Goal: Information Seeking & Learning: Learn about a topic

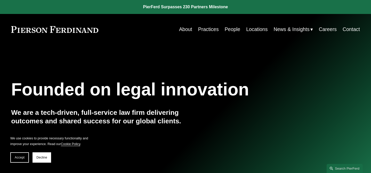
click at [328, 29] on link "Careers" at bounding box center [328, 29] width 18 height 10
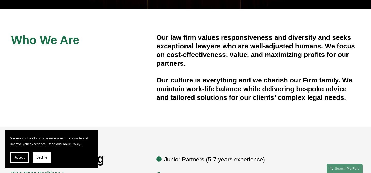
scroll to position [152, 0]
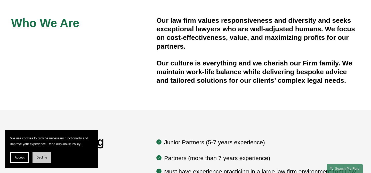
click at [46, 157] on span "Decline" at bounding box center [41, 157] width 11 height 4
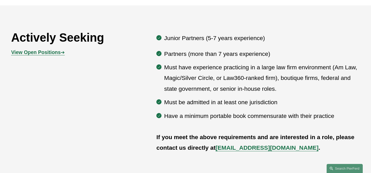
scroll to position [267, 0]
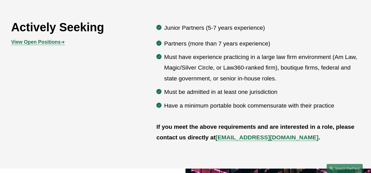
click at [45, 44] on strong "View Open Positions" at bounding box center [36, 42] width 50 height 6
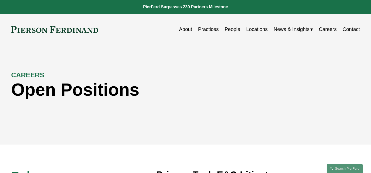
click at [329, 32] on link "Careers" at bounding box center [328, 29] width 18 height 10
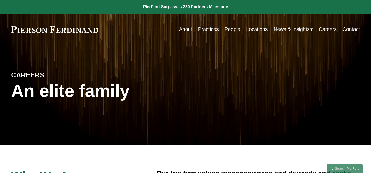
click at [258, 29] on link "Locations" at bounding box center [256, 29] width 21 height 10
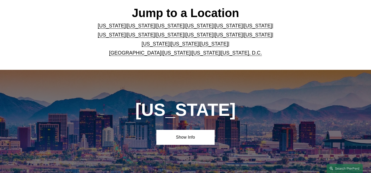
scroll to position [150, 0]
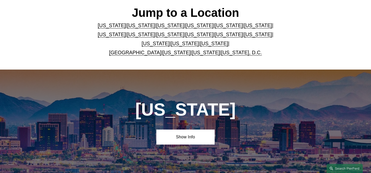
click at [127, 33] on link "[US_STATE]" at bounding box center [141, 34] width 28 height 6
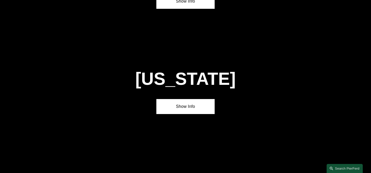
scroll to position [954, 0]
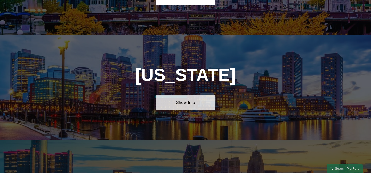
click at [193, 95] on link "Show Info" at bounding box center [185, 102] width 58 height 15
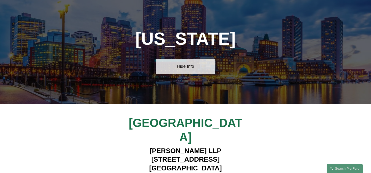
scroll to position [990, 0]
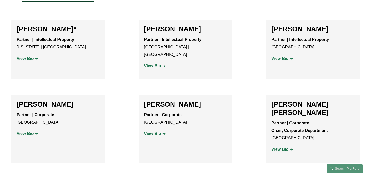
scroll to position [183, 0]
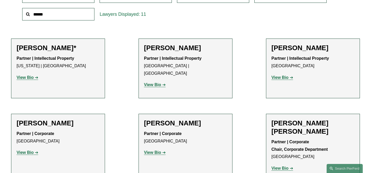
click at [159, 82] on strong "View Bio" at bounding box center [152, 84] width 17 height 4
click at [281, 77] on strong "View Bio" at bounding box center [279, 77] width 17 height 4
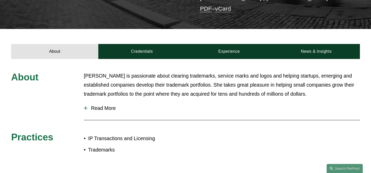
scroll to position [150, 0]
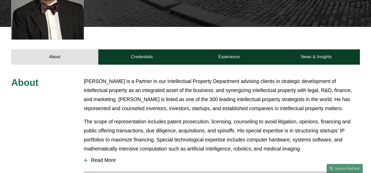
scroll to position [182, 0]
